Goal: Transaction & Acquisition: Purchase product/service

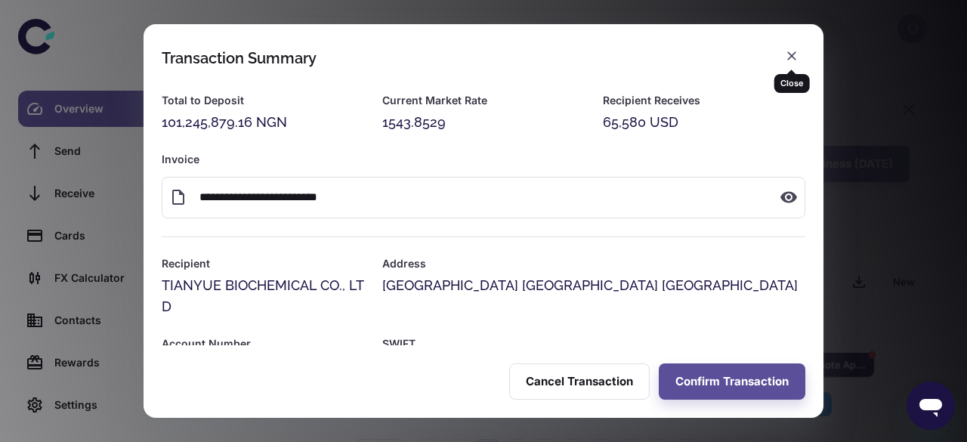
click at [793, 57] on icon "button" at bounding box center [791, 55] width 9 height 9
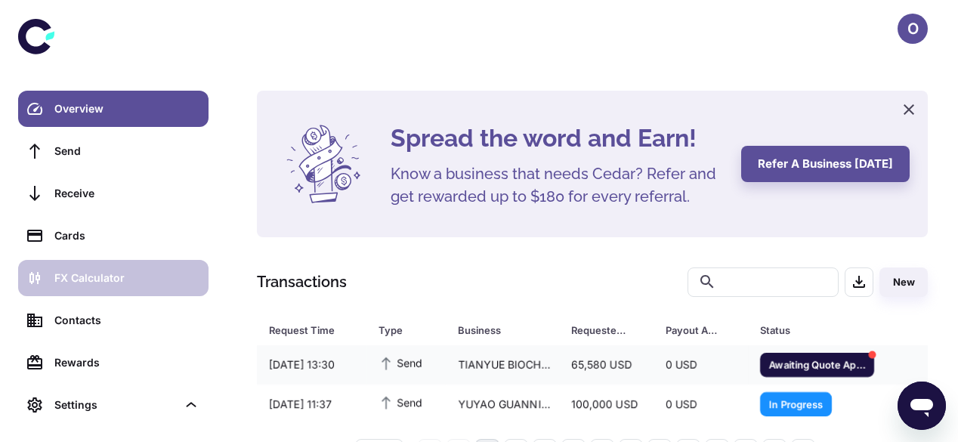
click at [128, 292] on link "FX Calculator" at bounding box center [113, 278] width 190 height 36
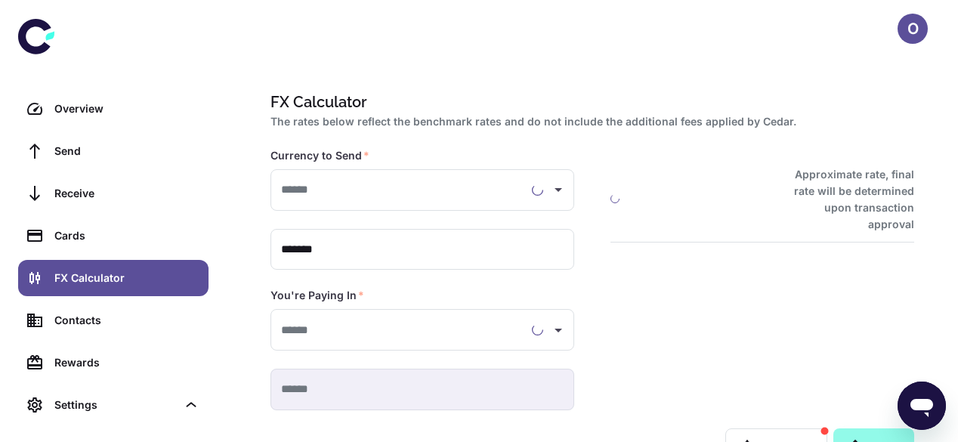
type input "**********"
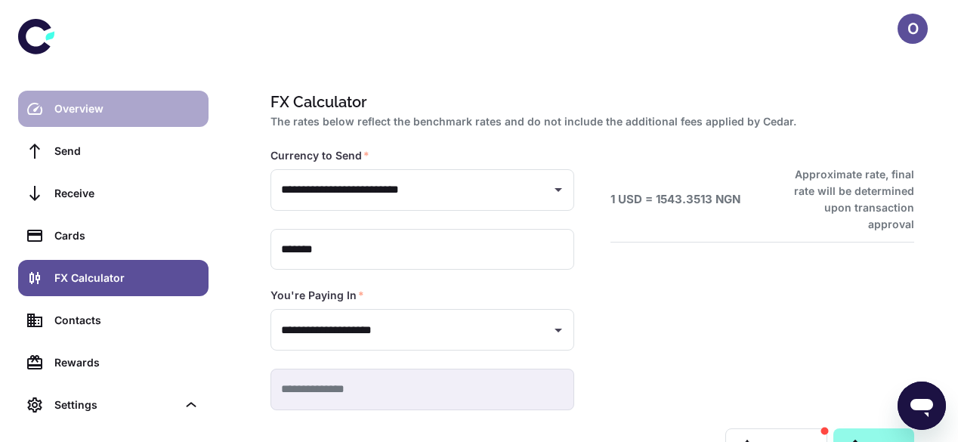
click at [128, 114] on div "Overview" at bounding box center [126, 109] width 145 height 17
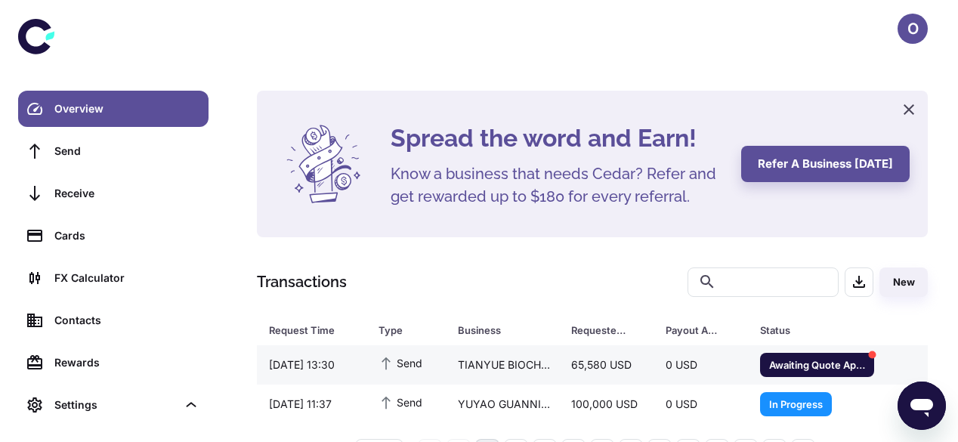
click at [529, 371] on div "TIANYUE BIOCHEMICAL CO., LTD" at bounding box center [502, 365] width 113 height 29
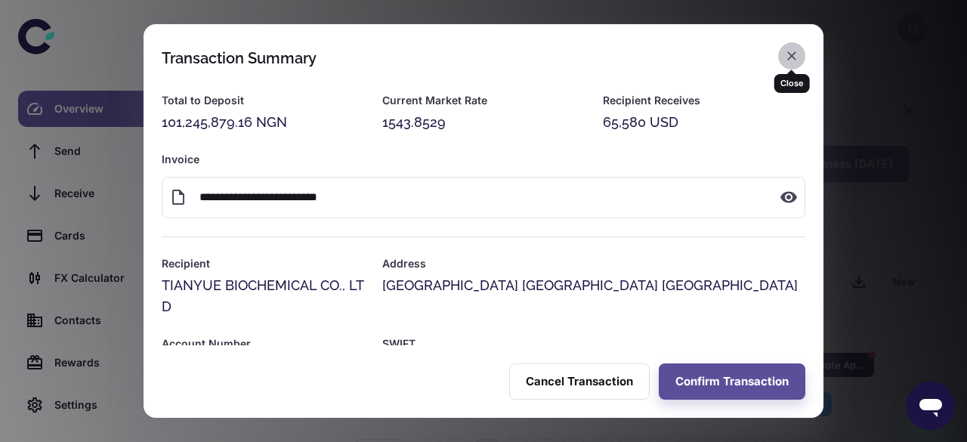
click at [793, 53] on icon "button" at bounding box center [791, 55] width 15 height 15
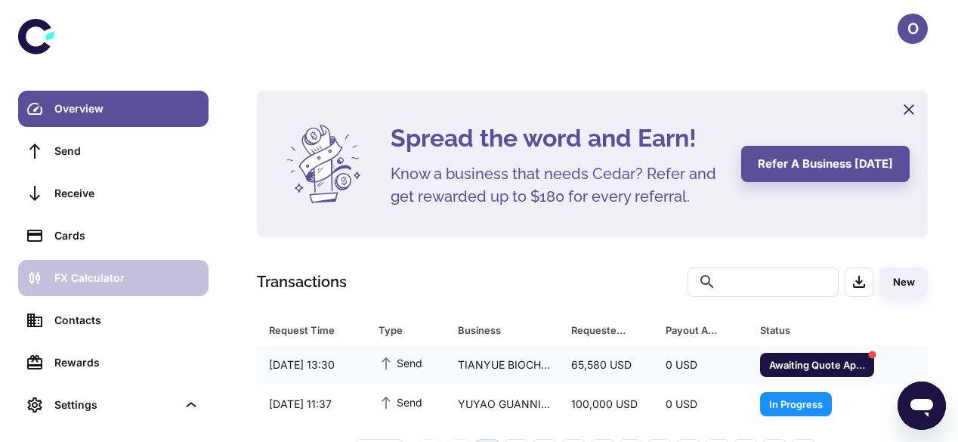
click at [106, 274] on div "FX Calculator" at bounding box center [126, 278] width 145 height 17
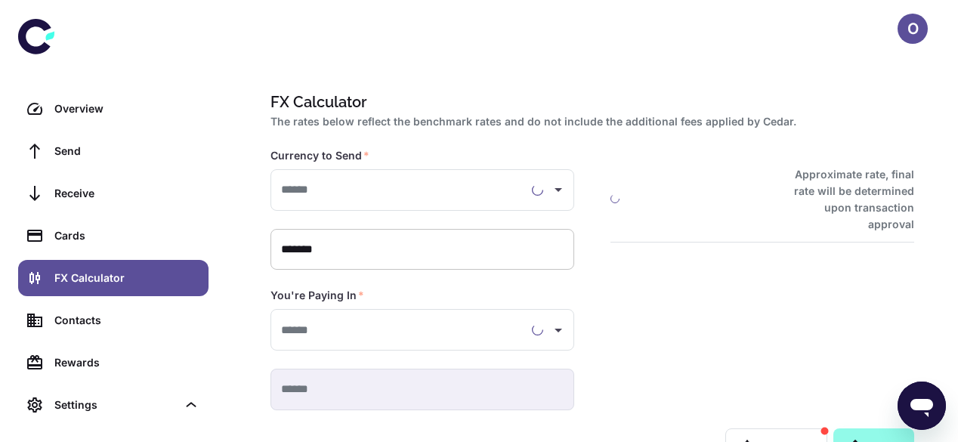
type input "**********"
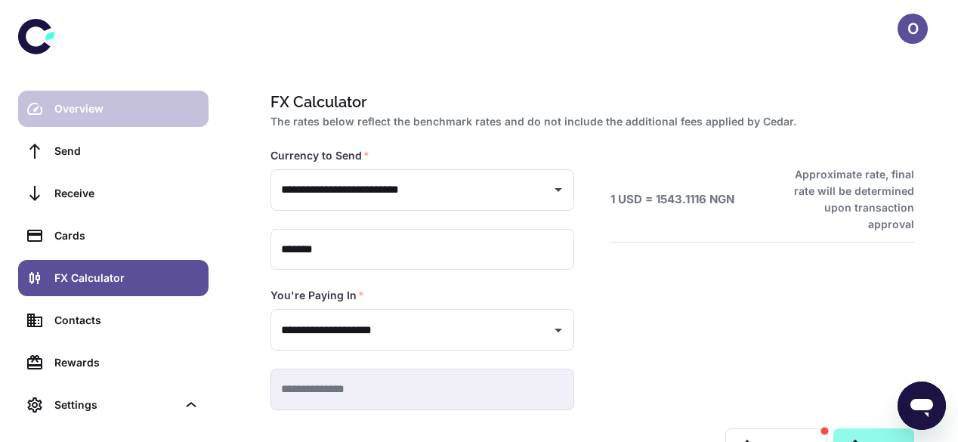
click at [114, 120] on link "Overview" at bounding box center [113, 109] width 190 height 36
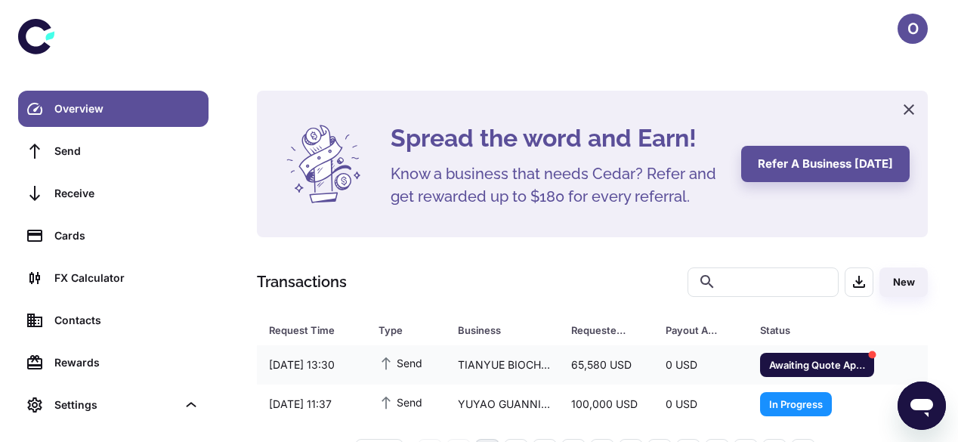
scroll to position [51, 0]
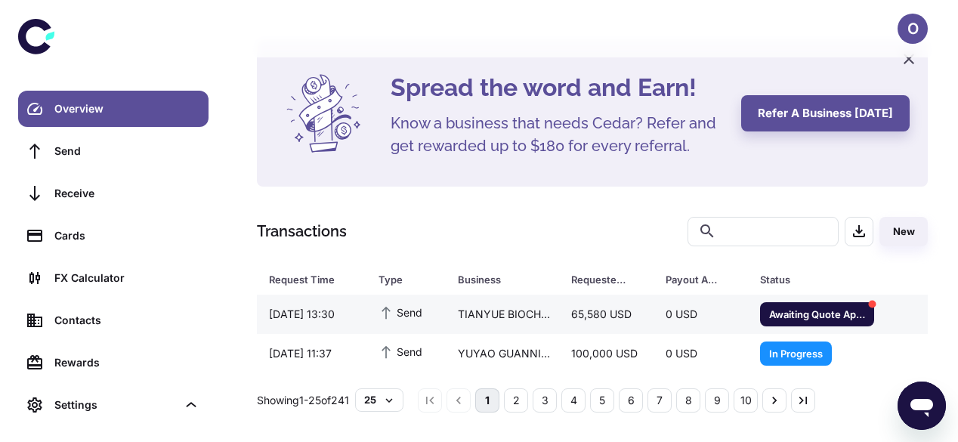
click at [622, 313] on div "65,580 USD" at bounding box center [606, 314] width 94 height 29
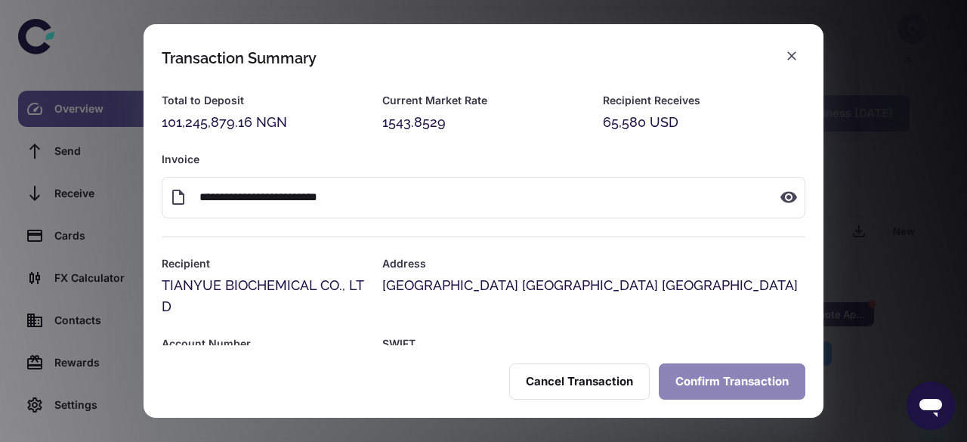
click at [690, 375] on button "Confirm Transaction" at bounding box center [732, 381] width 147 height 36
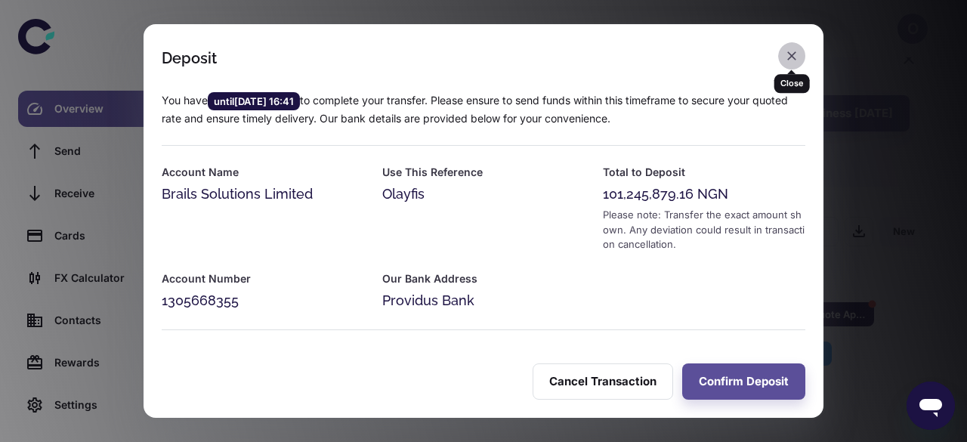
click at [790, 60] on icon "button" at bounding box center [791, 55] width 15 height 15
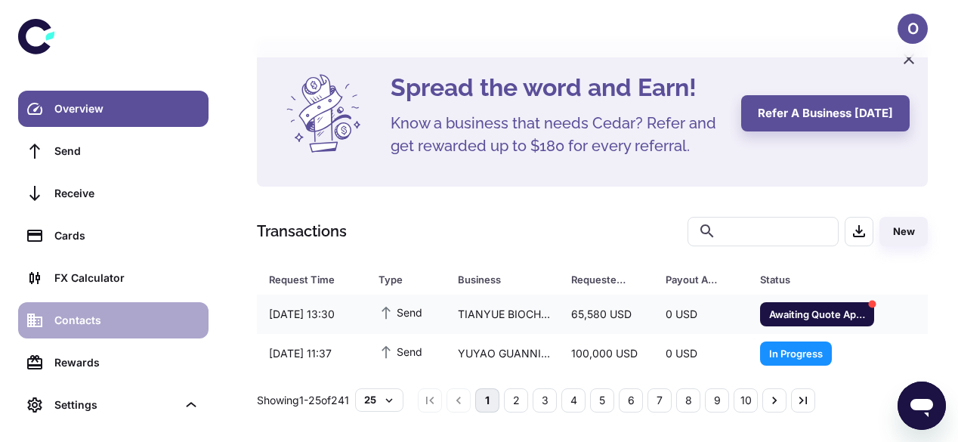
click at [149, 325] on div "Contacts" at bounding box center [126, 320] width 145 height 17
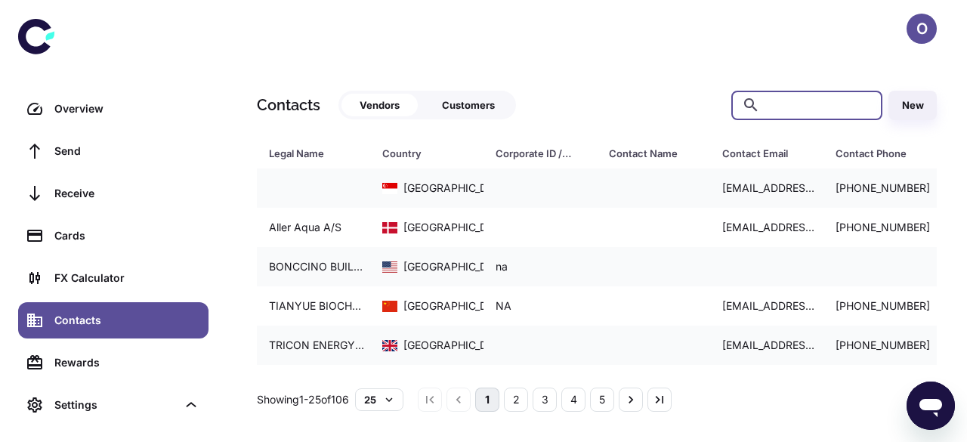
click at [782, 107] on input "text" at bounding box center [819, 105] width 106 height 29
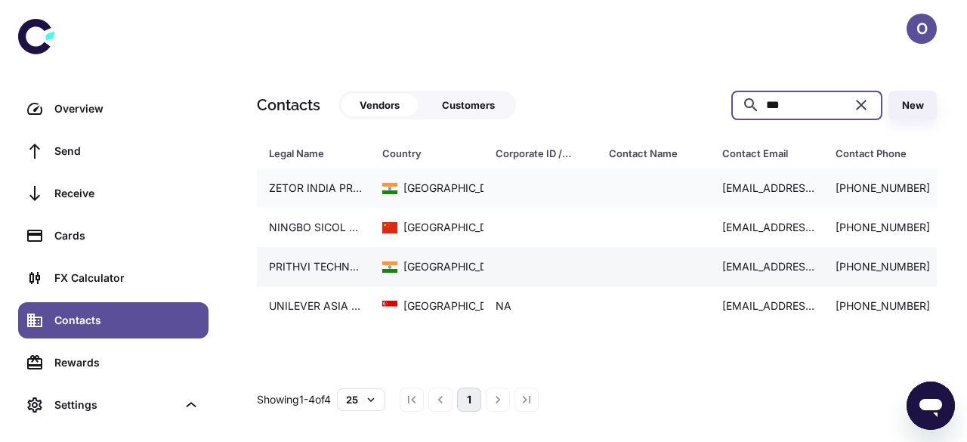
type input "***"
click at [458, 271] on div "[GEOGRAPHIC_DATA]" at bounding box center [429, 266] width 95 height 17
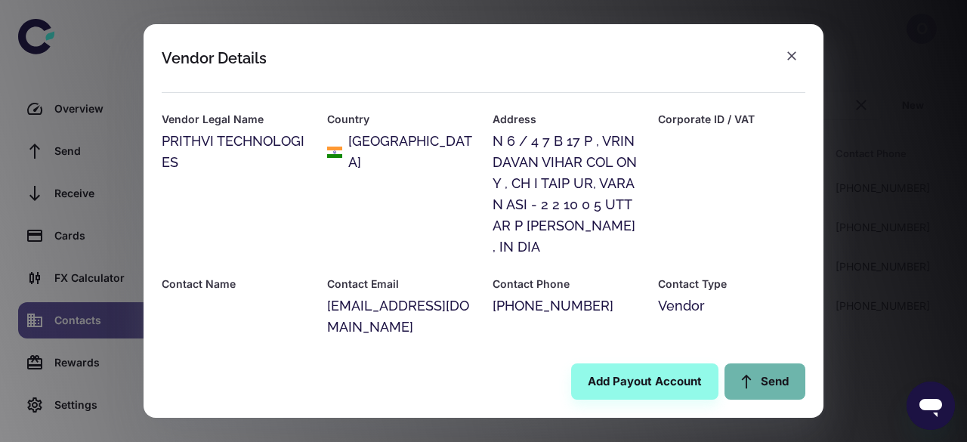
click at [753, 378] on icon at bounding box center [746, 381] width 17 height 17
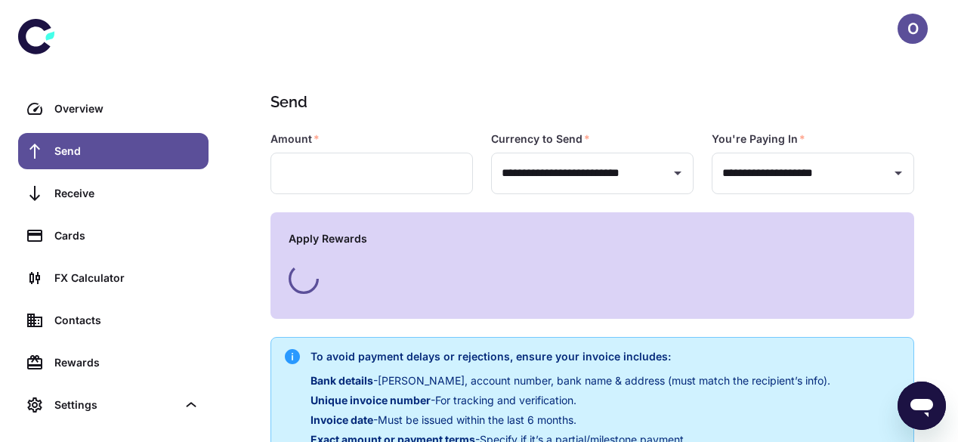
type input "**********"
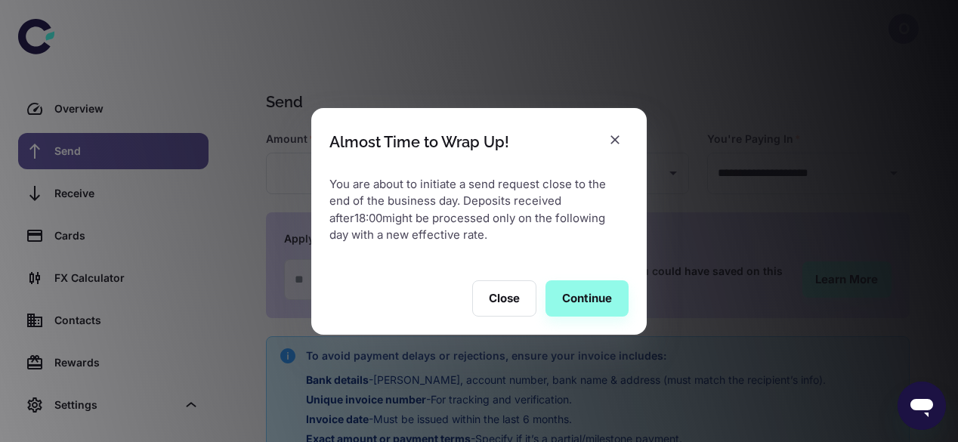
type input "**********"
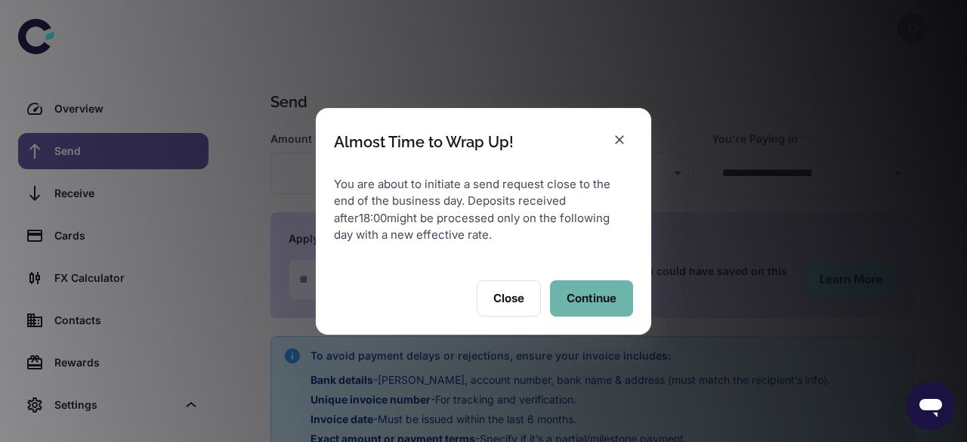
click at [587, 309] on button "Continue" at bounding box center [591, 298] width 83 height 36
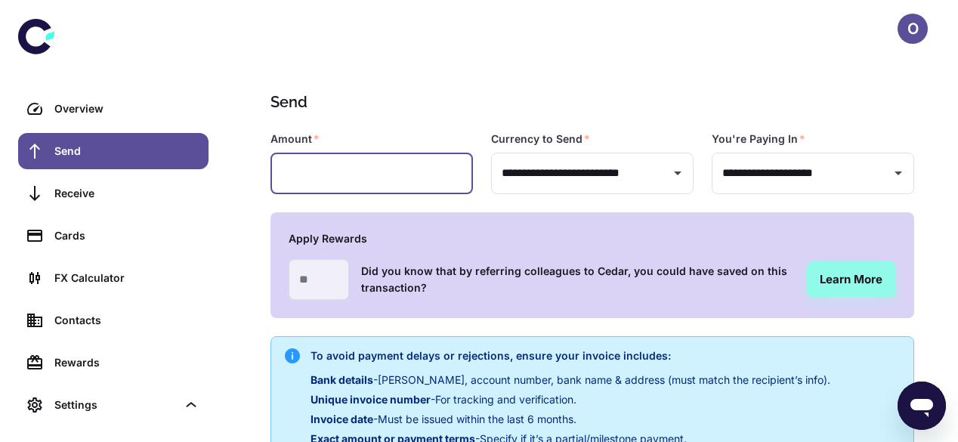
click at [354, 165] on input "text" at bounding box center [372, 174] width 203 height 42
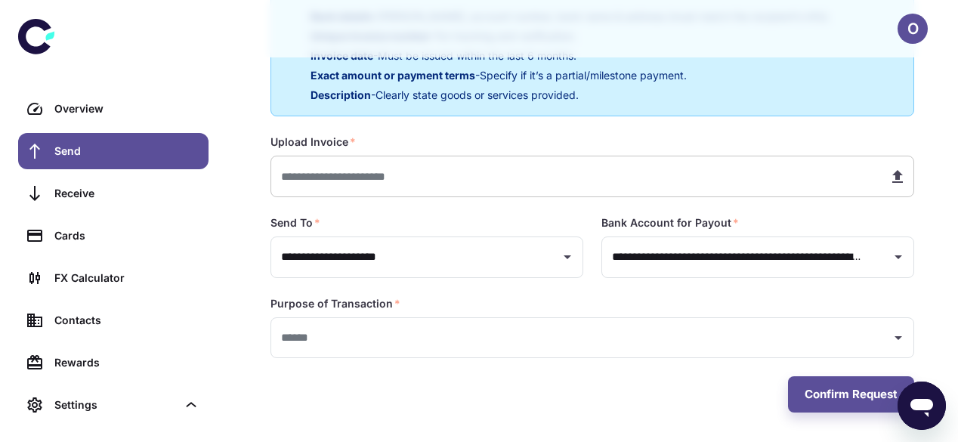
type input "********"
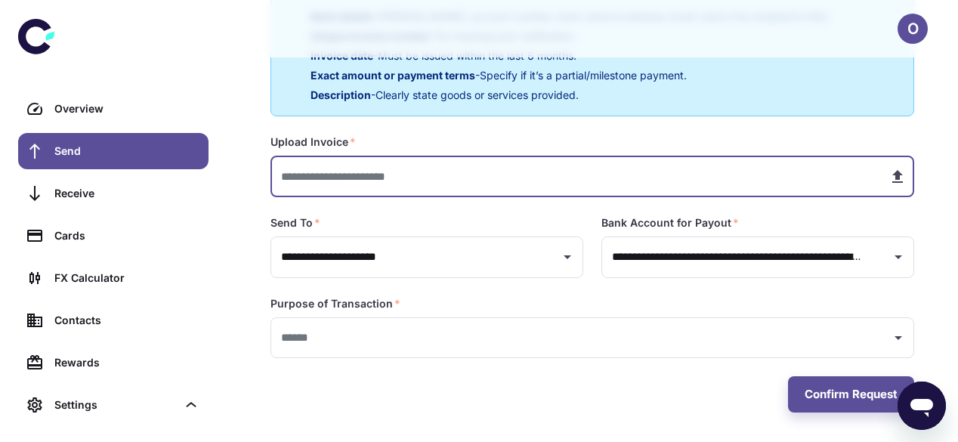
click at [444, 159] on input "text" at bounding box center [574, 177] width 606 height 42
type input "**********"
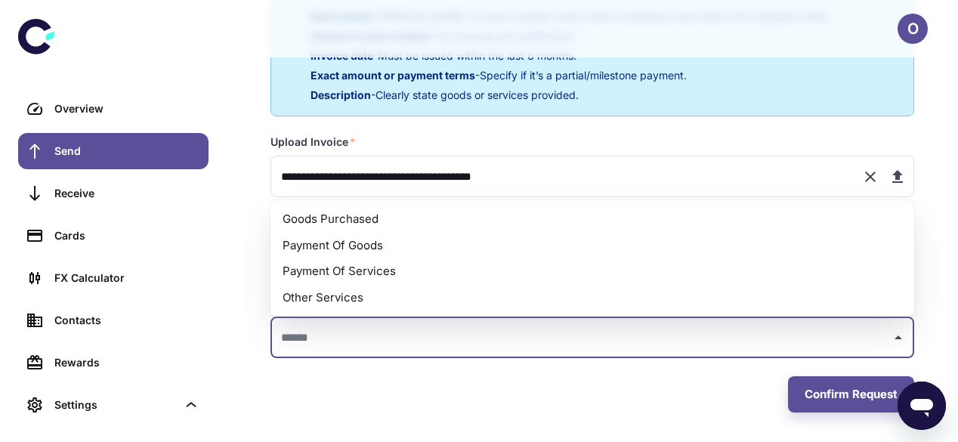
click at [427, 326] on input "text" at bounding box center [581, 338] width 608 height 28
click at [396, 240] on li "Payment Of Goods" at bounding box center [593, 246] width 644 height 26
type input "**********"
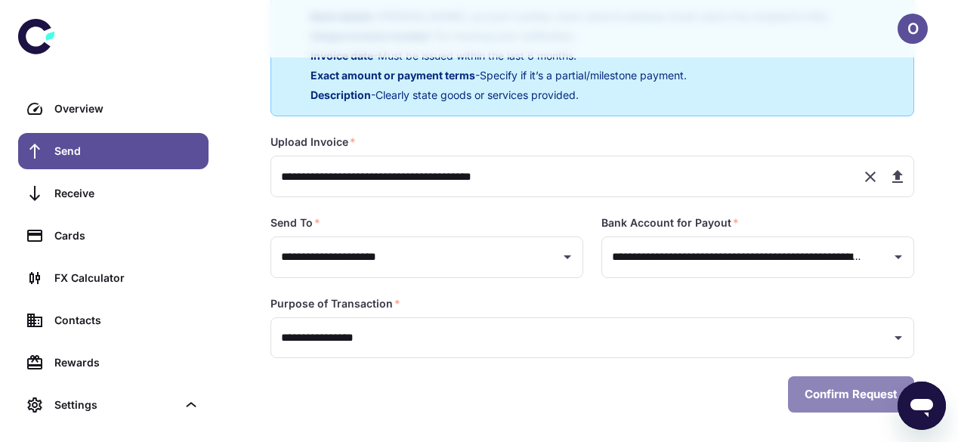
click at [825, 393] on button "Confirm Request" at bounding box center [851, 394] width 126 height 36
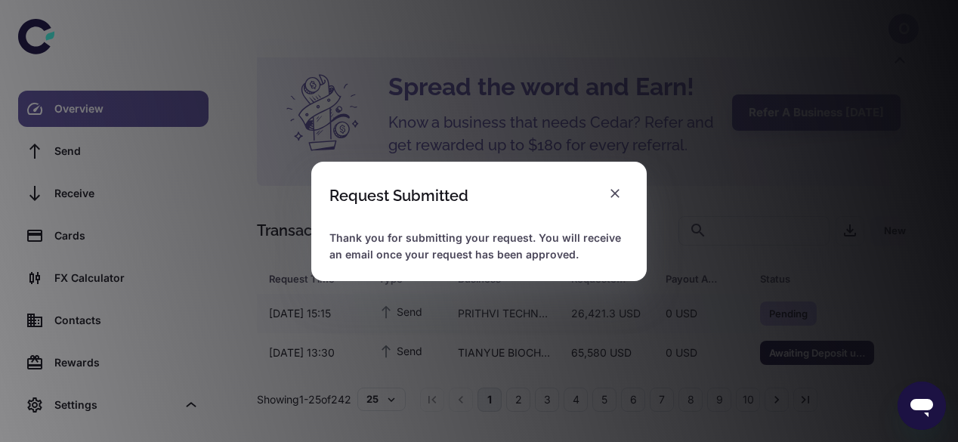
scroll to position [51, 0]
click at [613, 199] on icon "button" at bounding box center [619, 193] width 15 height 15
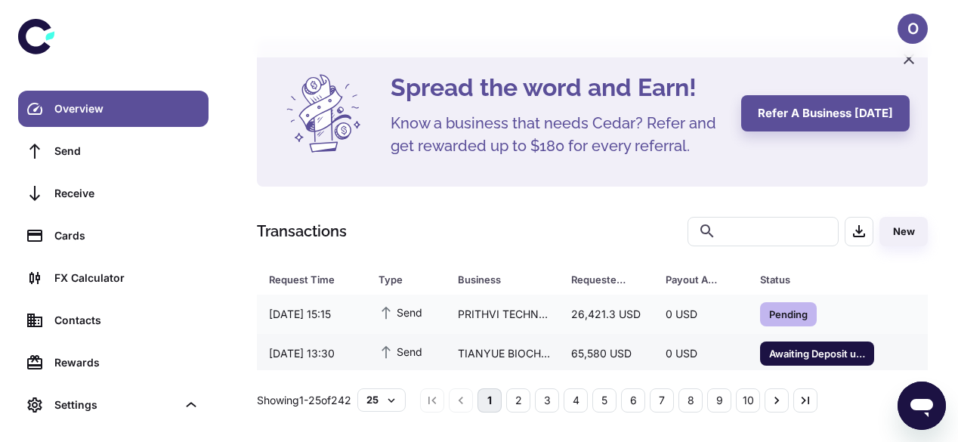
click at [580, 353] on div "65,580 USD" at bounding box center [606, 353] width 94 height 29
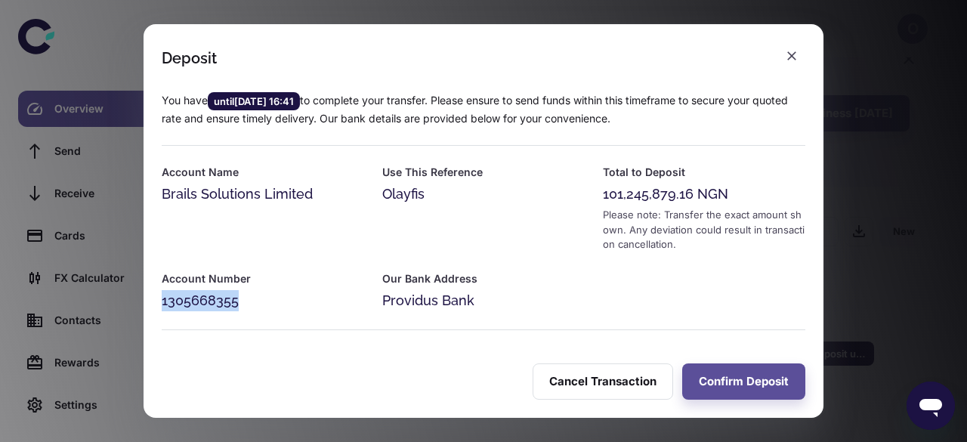
drag, startPoint x: 237, startPoint y: 303, endPoint x: 161, endPoint y: 306, distance: 75.6
click at [161, 306] on div "Account Number 1305668355" at bounding box center [254, 281] width 221 height 59
copy div "1305668355"
drag, startPoint x: 688, startPoint y: 193, endPoint x: 598, endPoint y: 193, distance: 89.9
click at [598, 193] on div "Total to Deposit 101,245,879.16 NGN Please note: Transfer the exact amount show…" at bounding box center [695, 199] width 221 height 107
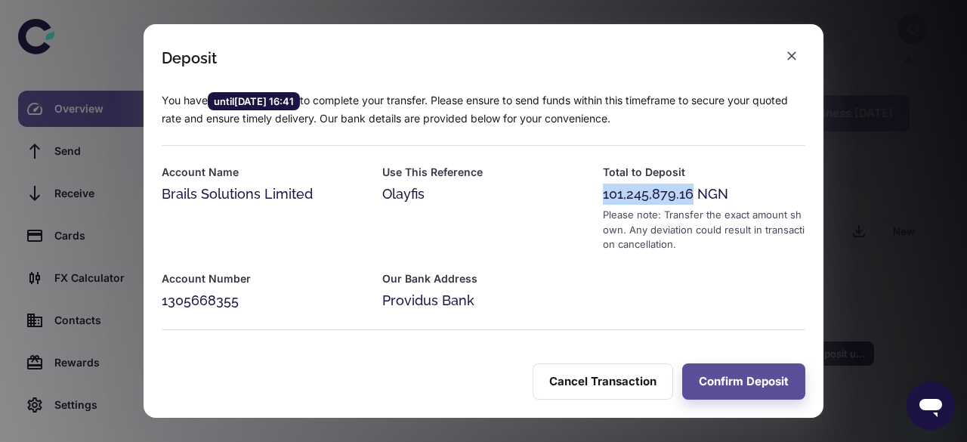
copy div "101,245,879.16"
click at [741, 376] on button "Confirm Deposit" at bounding box center [743, 381] width 123 height 36
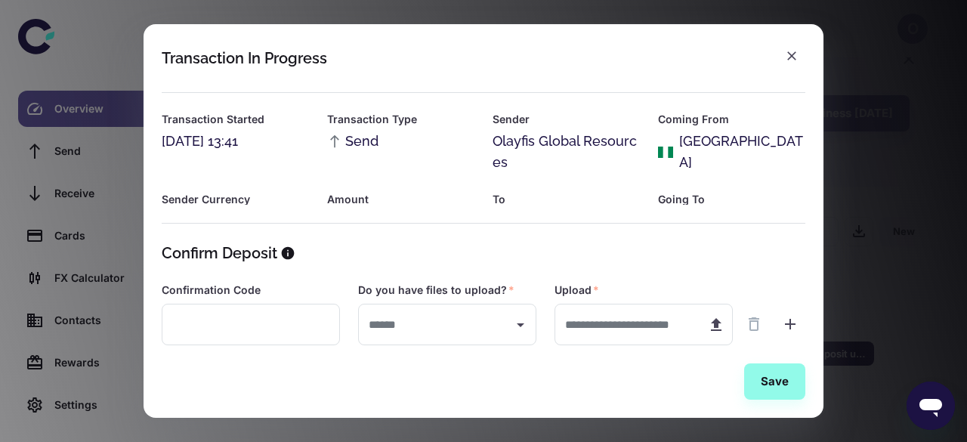
type input "***"
click at [626, 329] on input "text" at bounding box center [625, 325] width 141 height 42
type input "**********"
click at [775, 383] on button "Save" at bounding box center [774, 381] width 61 height 36
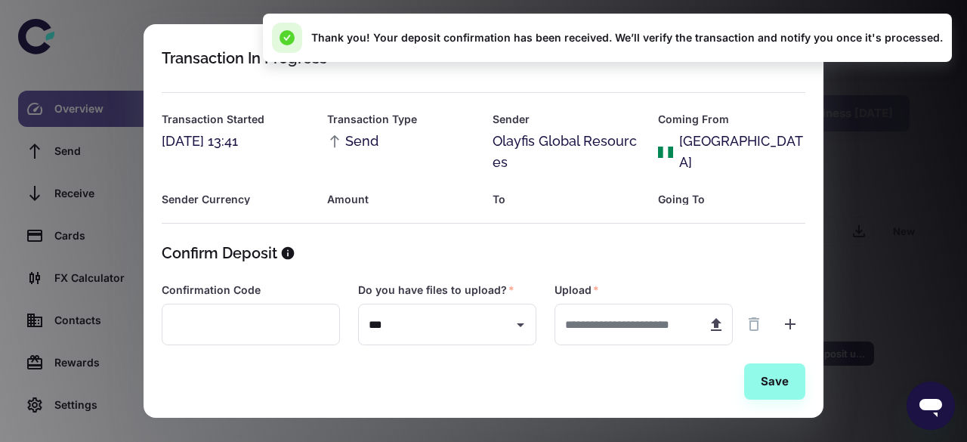
click at [775, 118] on h6 "Coming From" at bounding box center [731, 119] width 147 height 17
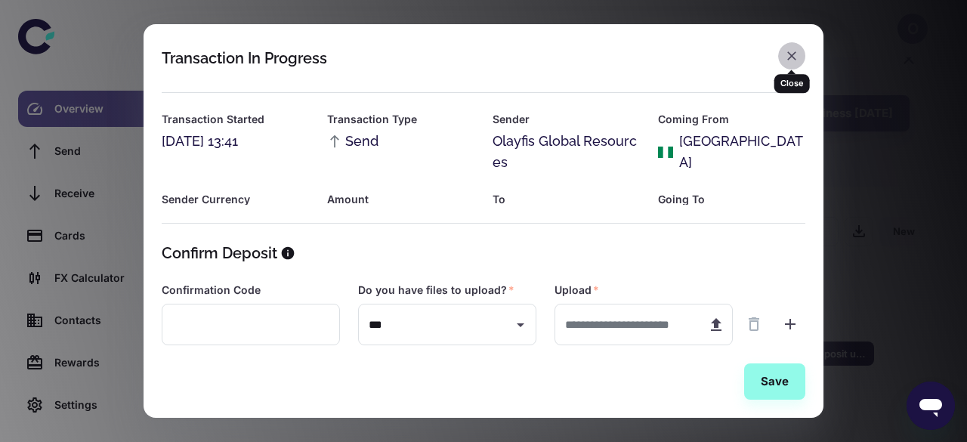
click at [786, 55] on icon "button" at bounding box center [791, 55] width 15 height 15
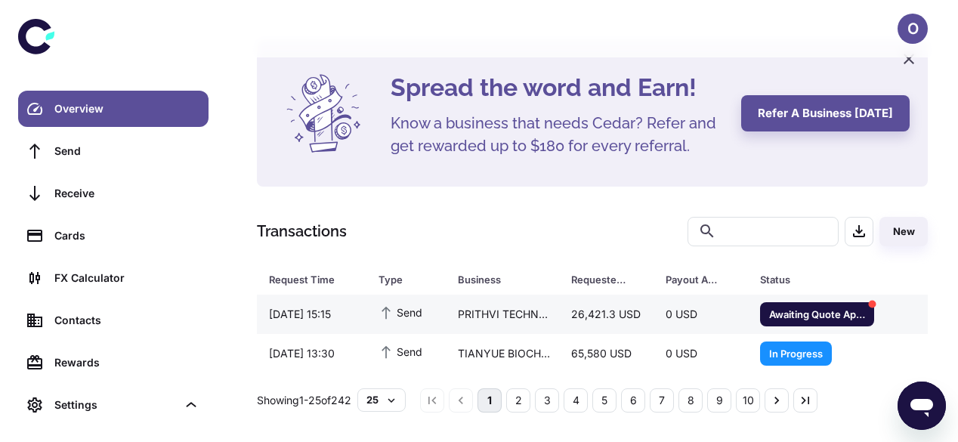
click at [589, 315] on div "26,421.3 USD" at bounding box center [606, 314] width 94 height 29
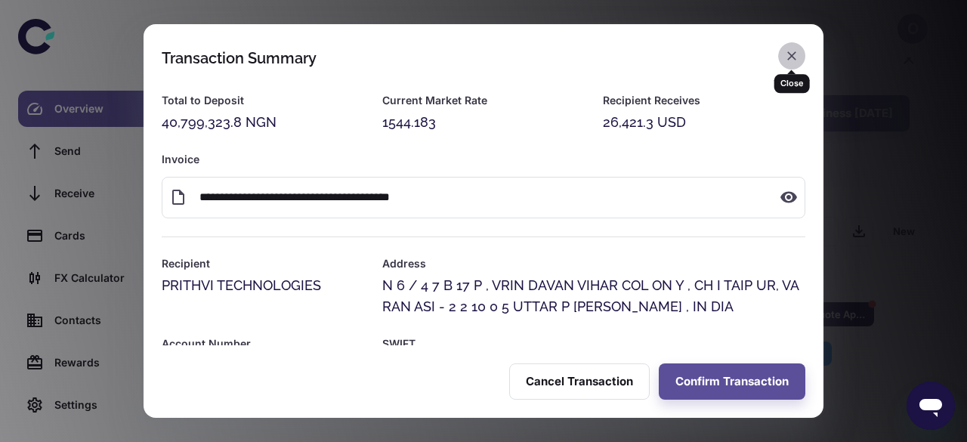
click at [792, 52] on icon "button" at bounding box center [791, 55] width 15 height 15
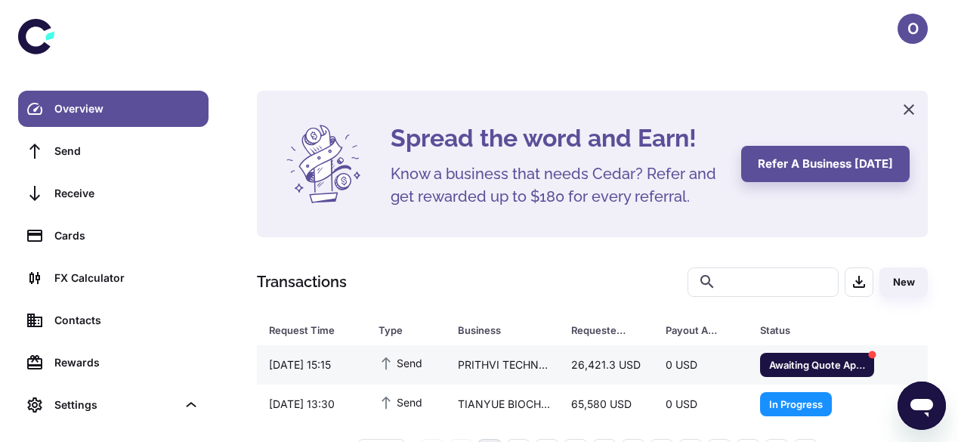
click at [577, 357] on div "26,421.3 USD" at bounding box center [606, 365] width 94 height 29
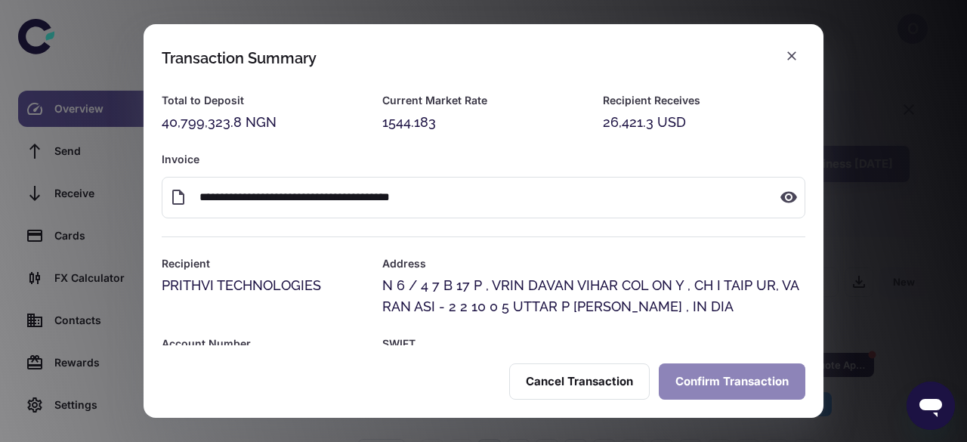
click at [704, 382] on button "Confirm Transaction" at bounding box center [732, 381] width 147 height 36
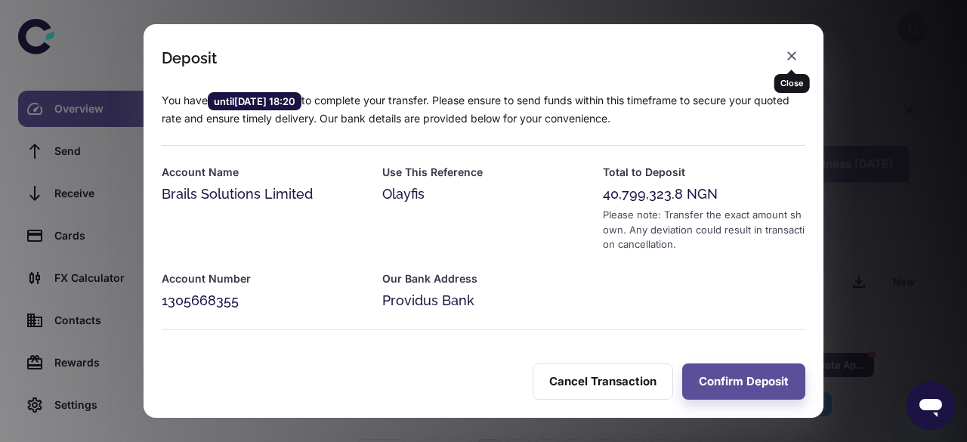
click at [797, 63] on div "Close" at bounding box center [793, 77] width 36 height 29
click at [789, 60] on icon "button" at bounding box center [791, 55] width 15 height 15
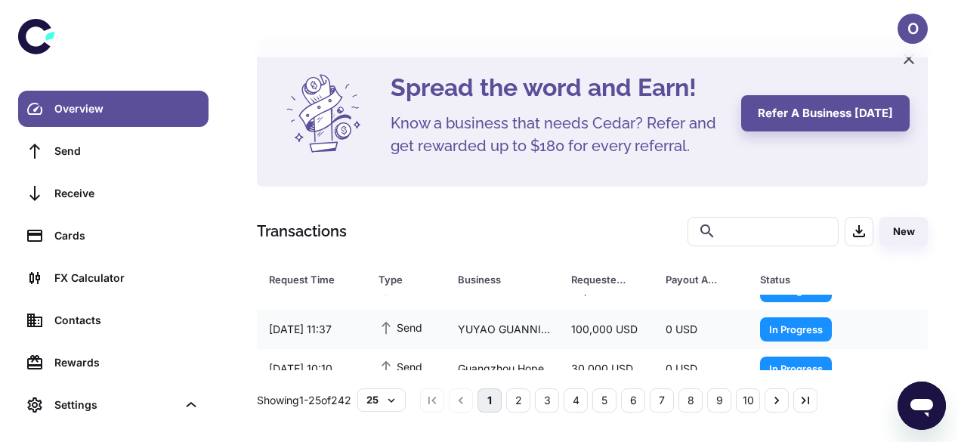
scroll to position [87, 0]
